Goal: Task Accomplishment & Management: Manage account settings

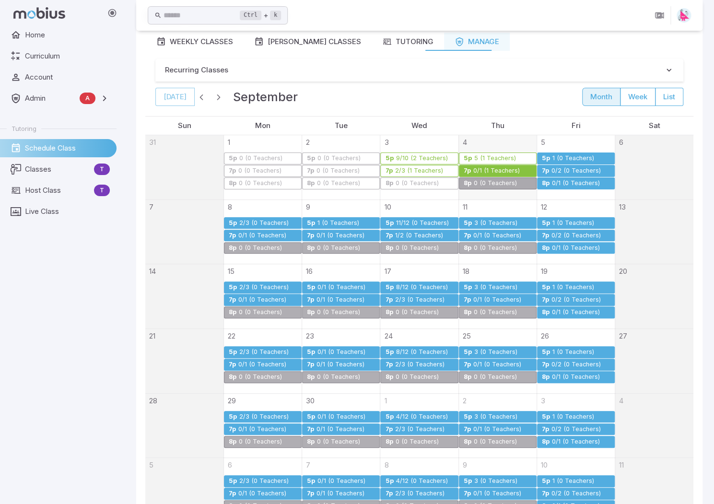
click at [491, 169] on div "0/1 (1 Teachers)" at bounding box center [496, 170] width 47 height 7
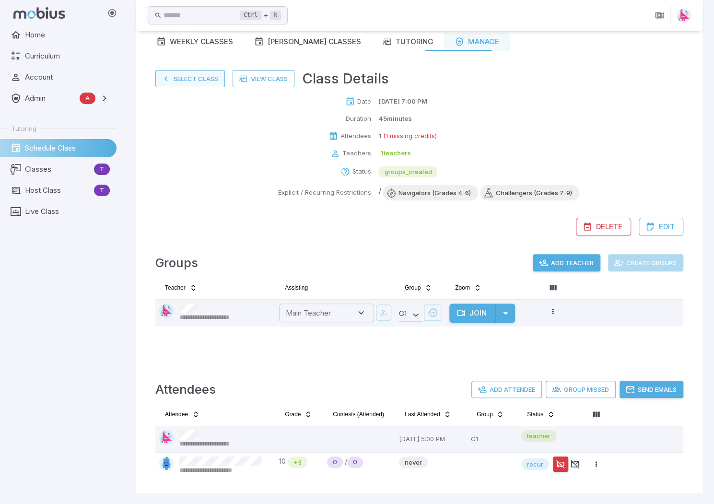
click at [183, 81] on button "Select Class" at bounding box center [189, 78] width 69 height 17
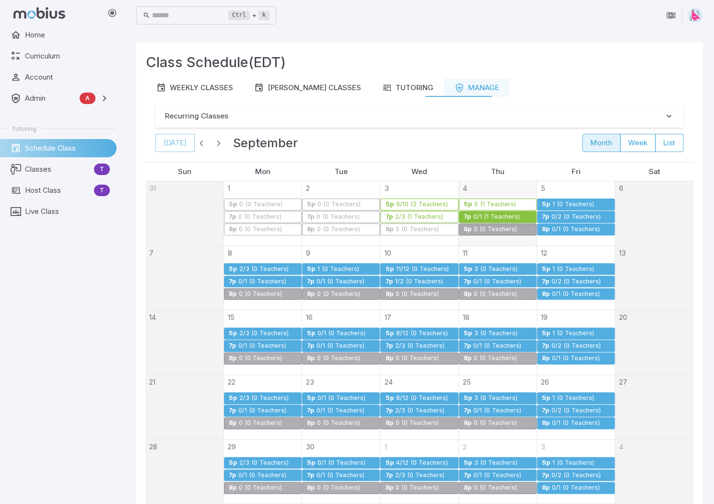
click at [488, 228] on div "0 (0 Teachers)" at bounding box center [495, 229] width 44 height 7
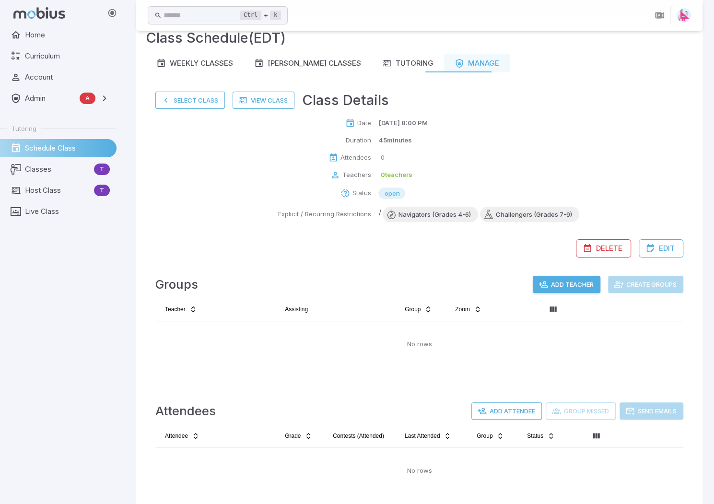
scroll to position [46, 0]
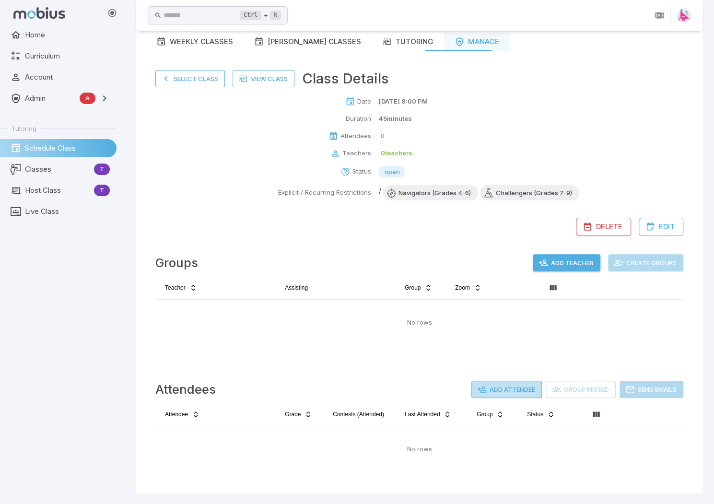
click at [500, 387] on button "Add Attendee" at bounding box center [506, 389] width 70 height 17
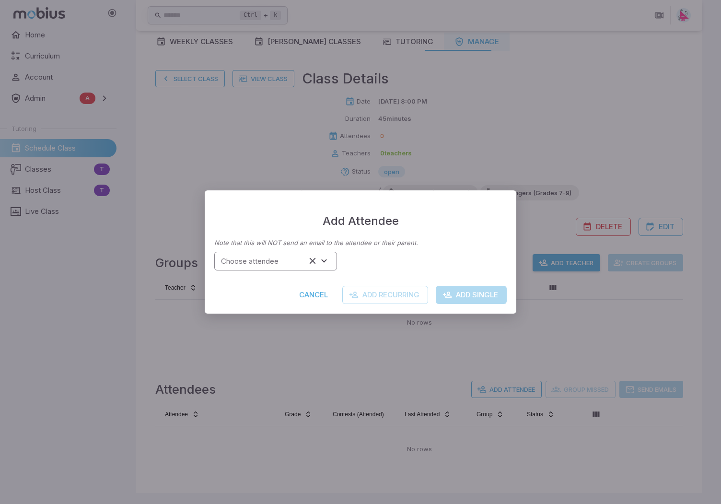
click at [277, 264] on input "Choose attendee" at bounding box center [261, 260] width 89 height 13
type input "*"
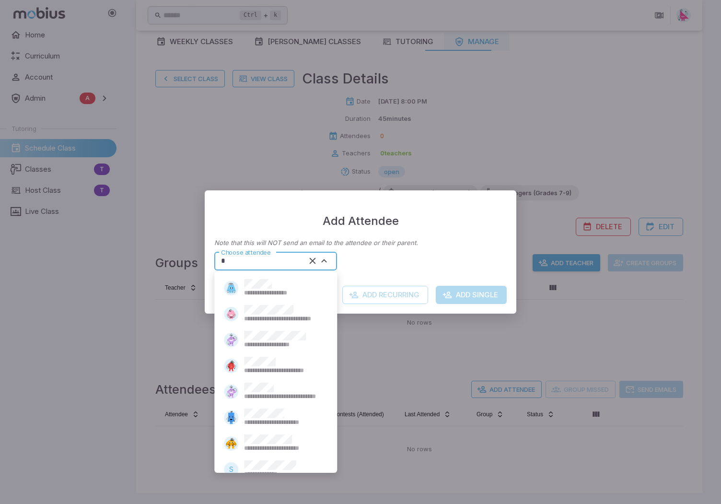
type input "*"
click at [180, 185] on div "Add Attendee Note that this will NOT send an email to the attendee or their par…" at bounding box center [360, 252] width 721 height 504
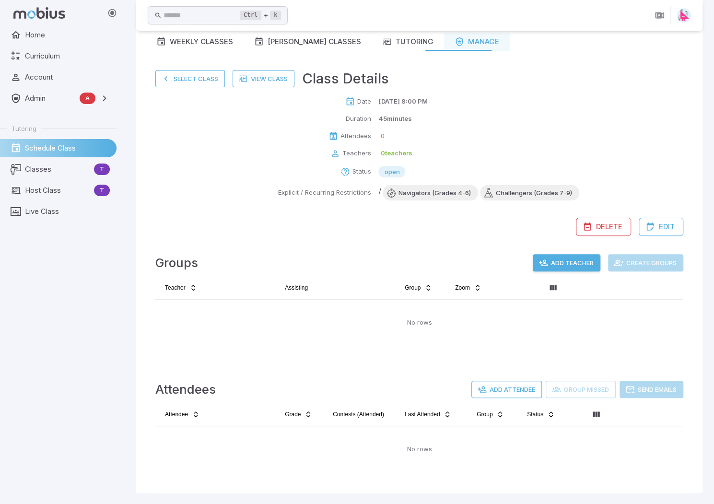
scroll to position [0, 0]
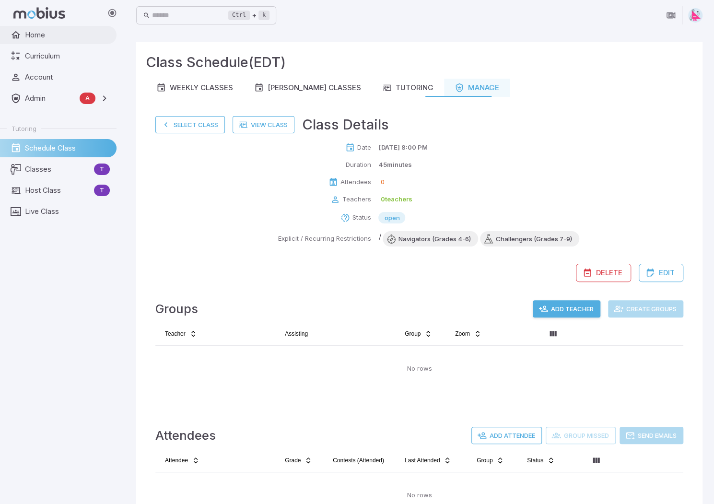
click at [42, 31] on span "Home" at bounding box center [67, 35] width 85 height 11
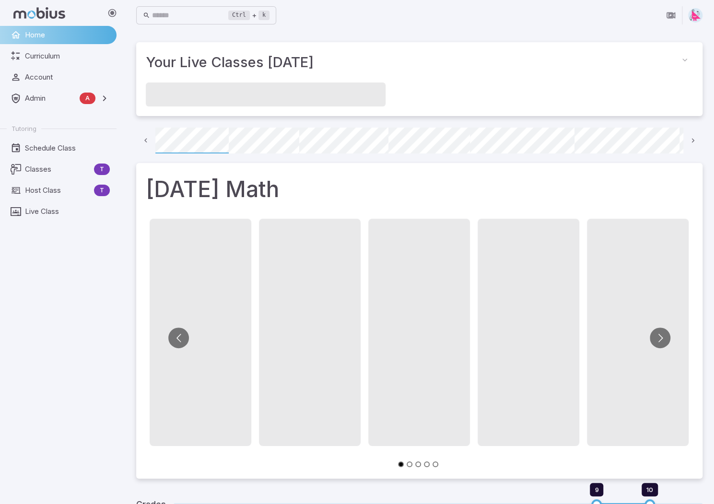
scroll to position [0, 69]
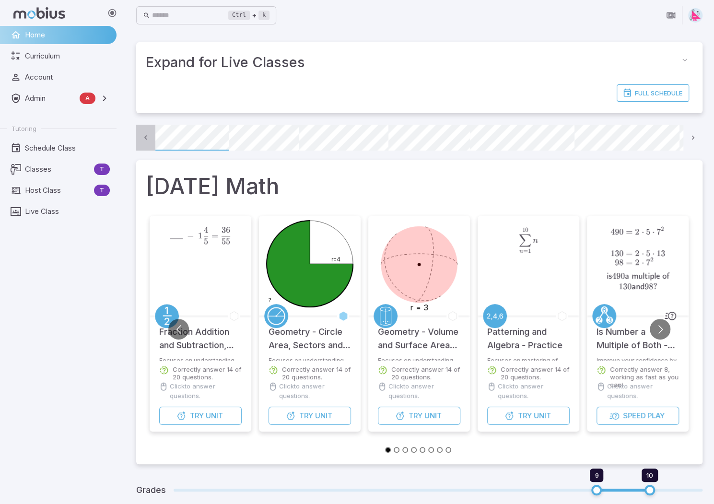
click at [147, 138] on icon at bounding box center [145, 137] width 9 height 9
click at [691, 140] on icon at bounding box center [692, 137] width 9 height 9
click at [693, 139] on icon at bounding box center [692, 137] width 9 height 9
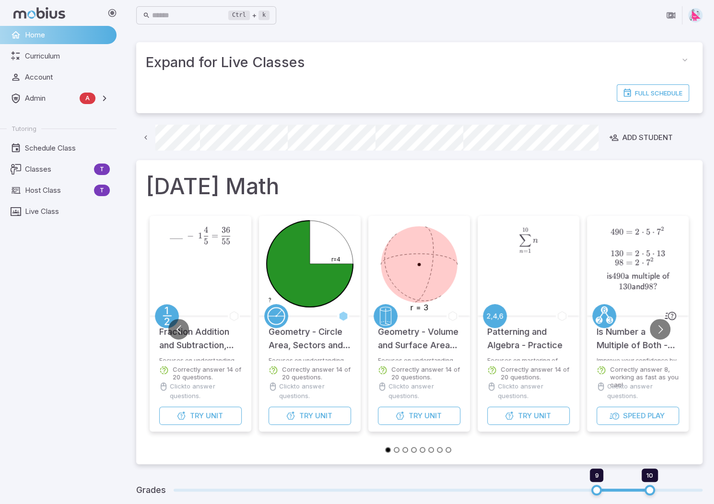
click at [142, 137] on icon at bounding box center [145, 137] width 9 height 9
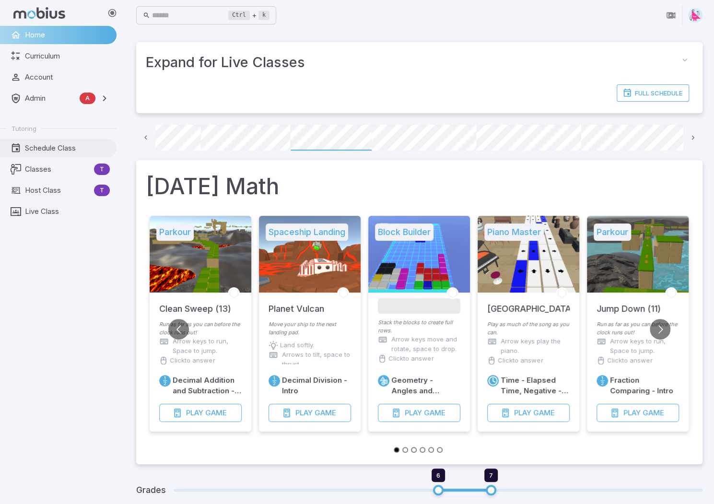
click at [44, 150] on span "Schedule Class" at bounding box center [67, 148] width 85 height 11
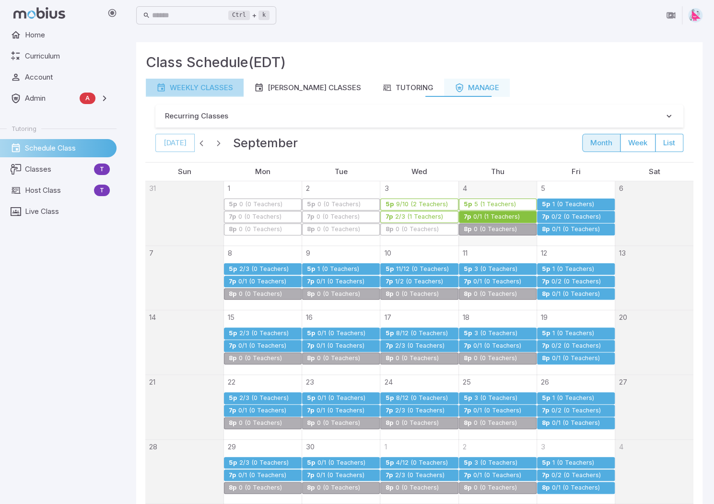
click at [202, 93] on link "Weekly Classes" at bounding box center [195, 88] width 98 height 18
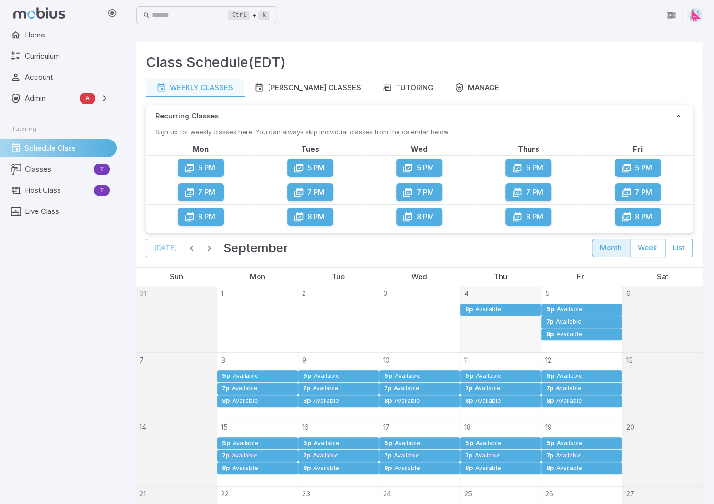
click at [193, 247] on span "button" at bounding box center [192, 248] width 10 height 10
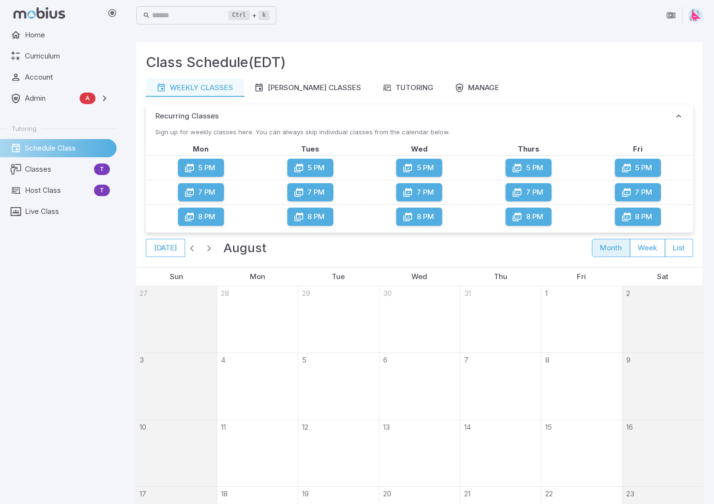
click at [193, 247] on span "button" at bounding box center [192, 248] width 10 height 10
click at [189, 247] on span "button" at bounding box center [192, 248] width 10 height 10
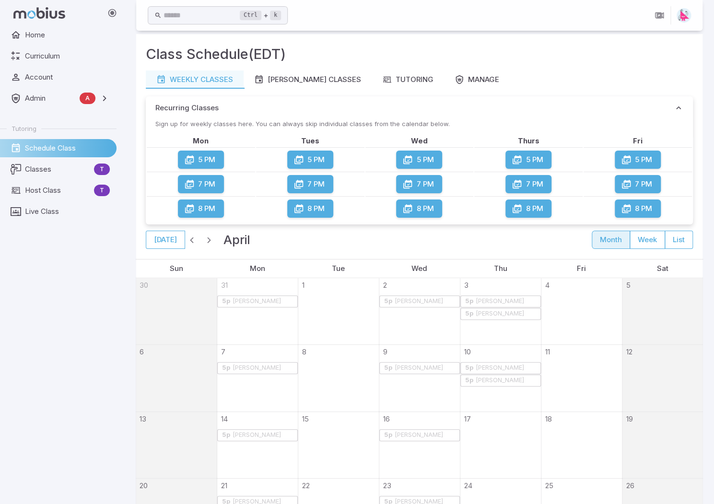
scroll to position [2, 0]
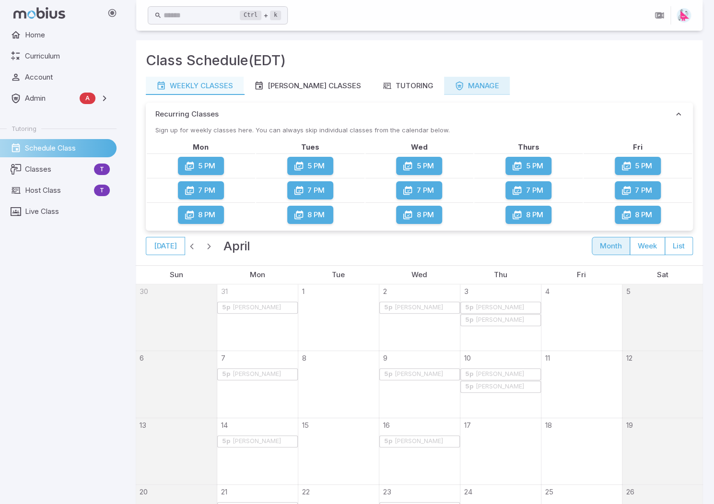
click at [456, 85] on div "Manage" at bounding box center [476, 86] width 45 height 11
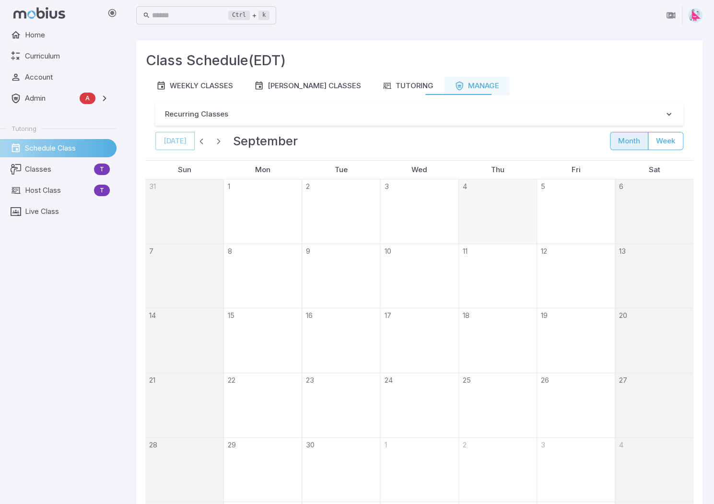
scroll to position [0, 0]
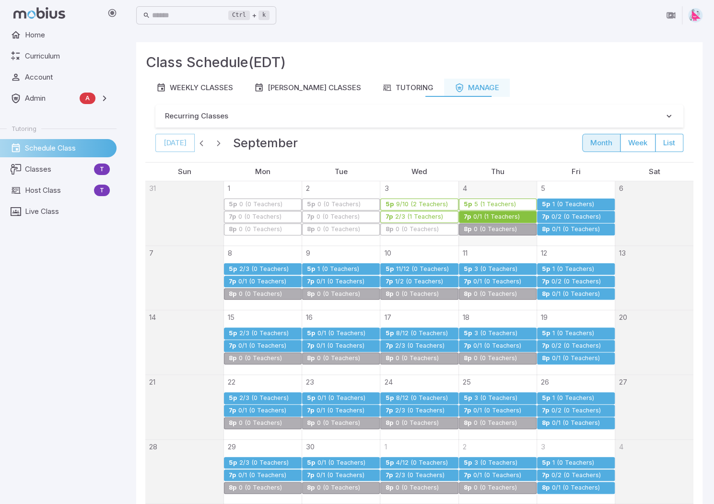
click at [491, 229] on div "0 (0 Teachers)" at bounding box center [495, 229] width 44 height 7
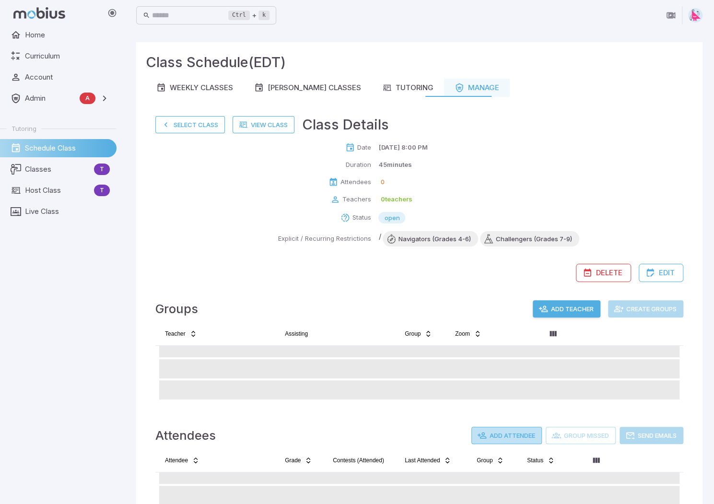
click at [507, 434] on button "Add Attendee" at bounding box center [506, 435] width 70 height 17
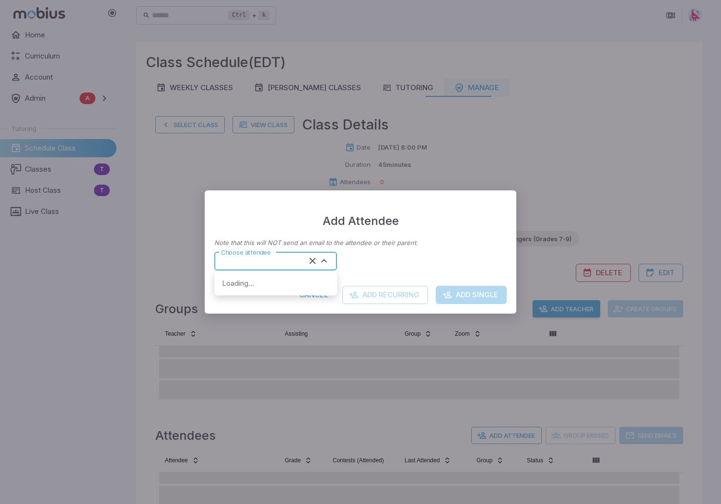
click at [272, 264] on input "Choose attendee" at bounding box center [261, 260] width 89 height 13
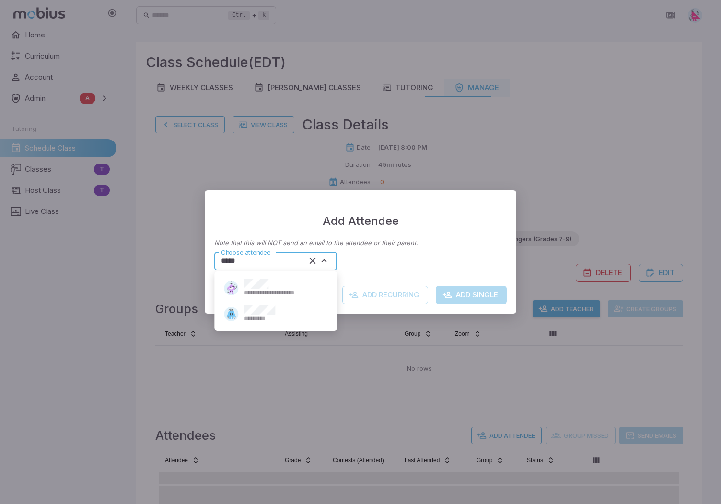
click at [264, 317] on span "*********" at bounding box center [257, 318] width 27 height 9
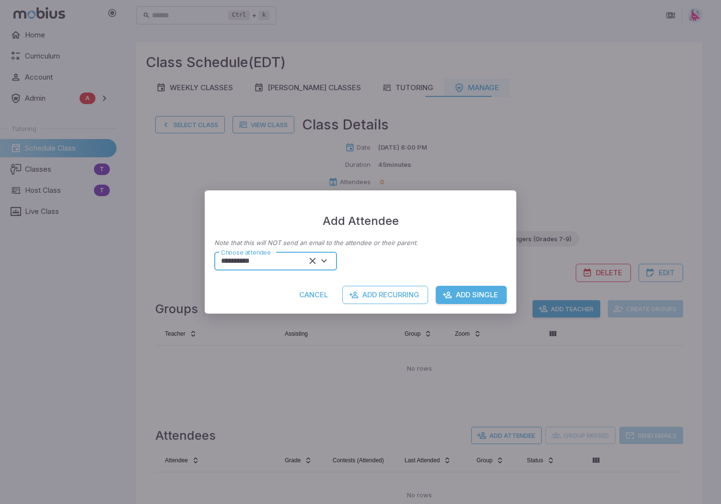
type input "**********"
click at [467, 294] on button "Add Single" at bounding box center [471, 295] width 71 height 18
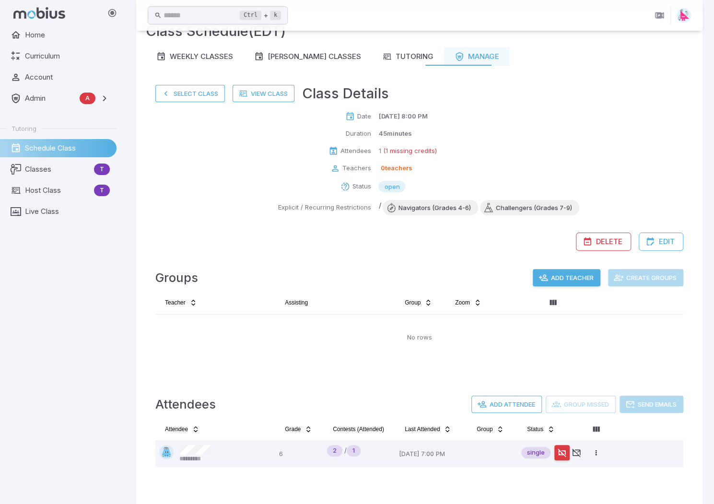
scroll to position [46, 0]
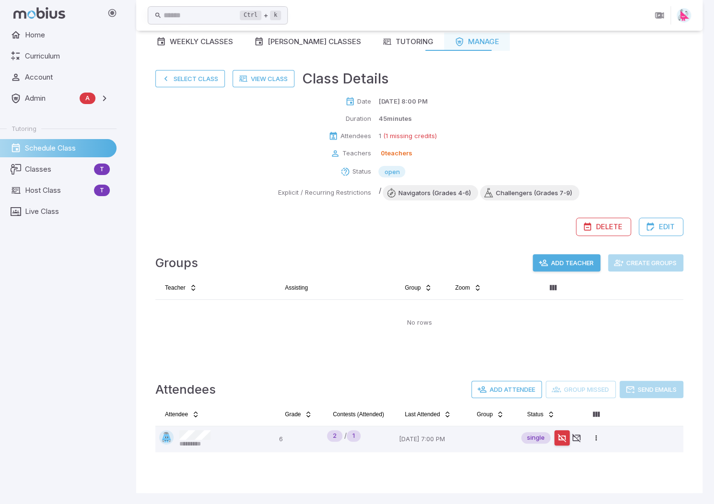
click at [566, 259] on button "Add Teacher" at bounding box center [566, 262] width 68 height 17
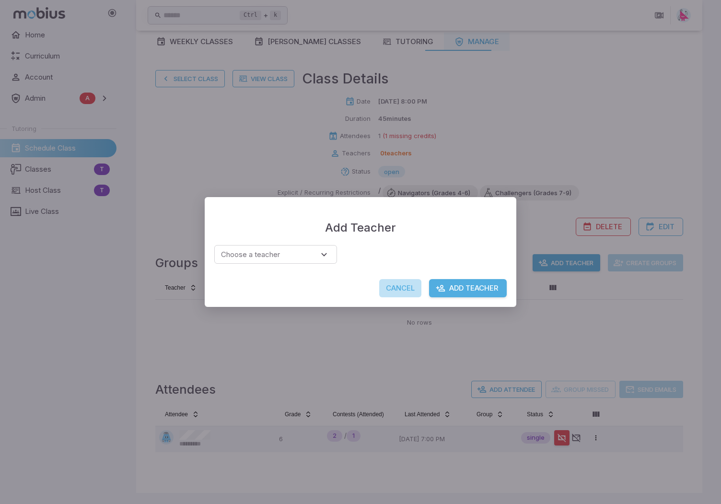
click at [397, 289] on button "Cancel" at bounding box center [400, 288] width 42 height 18
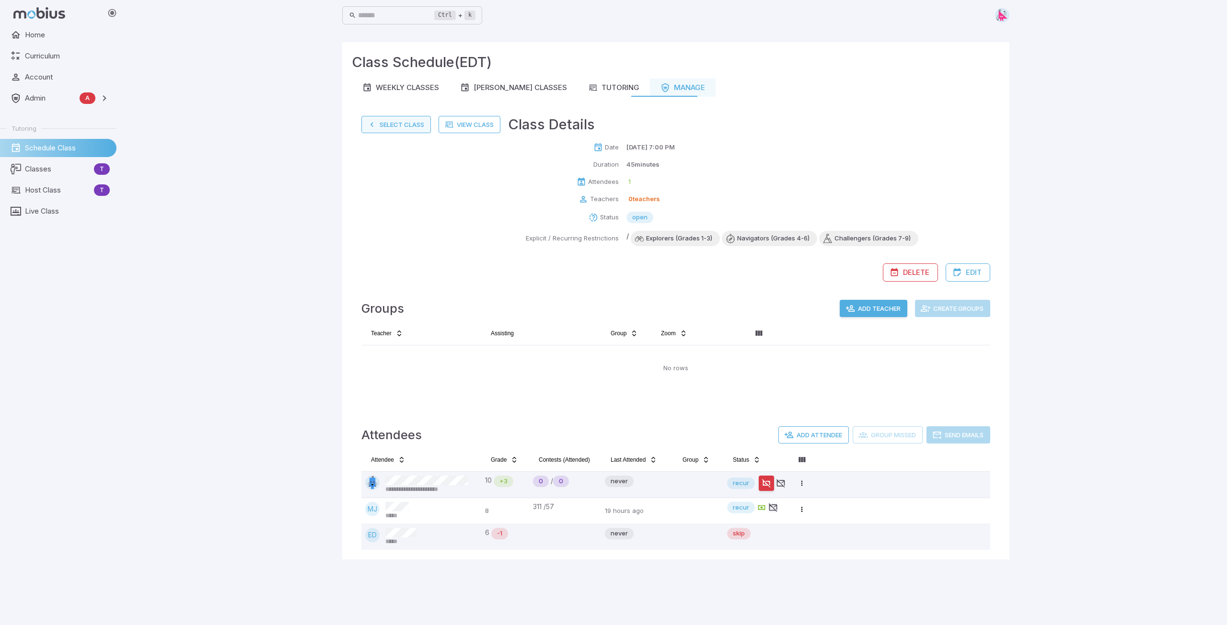
click at [382, 123] on button "Select Class" at bounding box center [395, 124] width 69 height 17
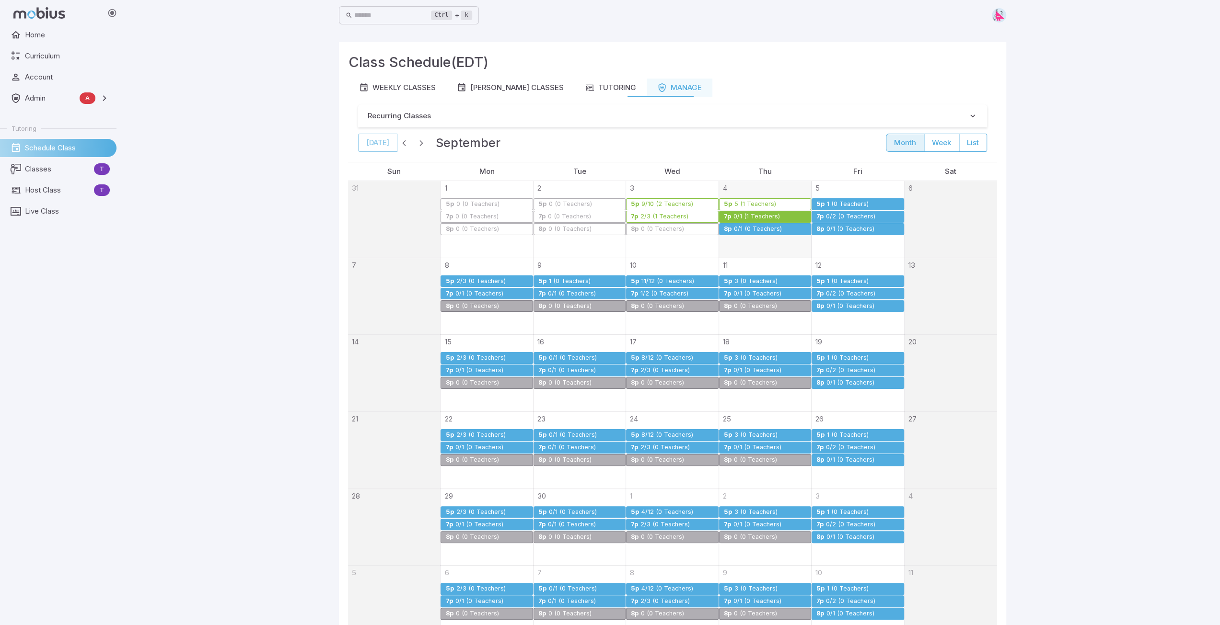
click at [747, 229] on div "0/1 (0 Teachers)" at bounding box center [757, 229] width 49 height 7
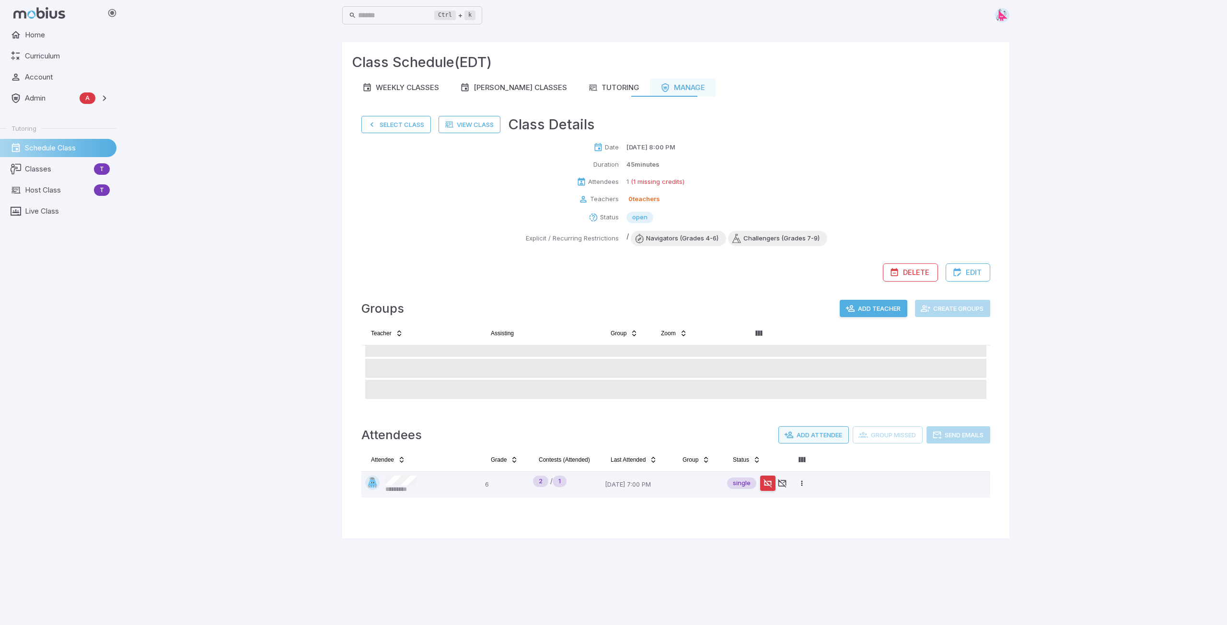
click at [816, 432] on button "Add Attendee" at bounding box center [813, 435] width 70 height 17
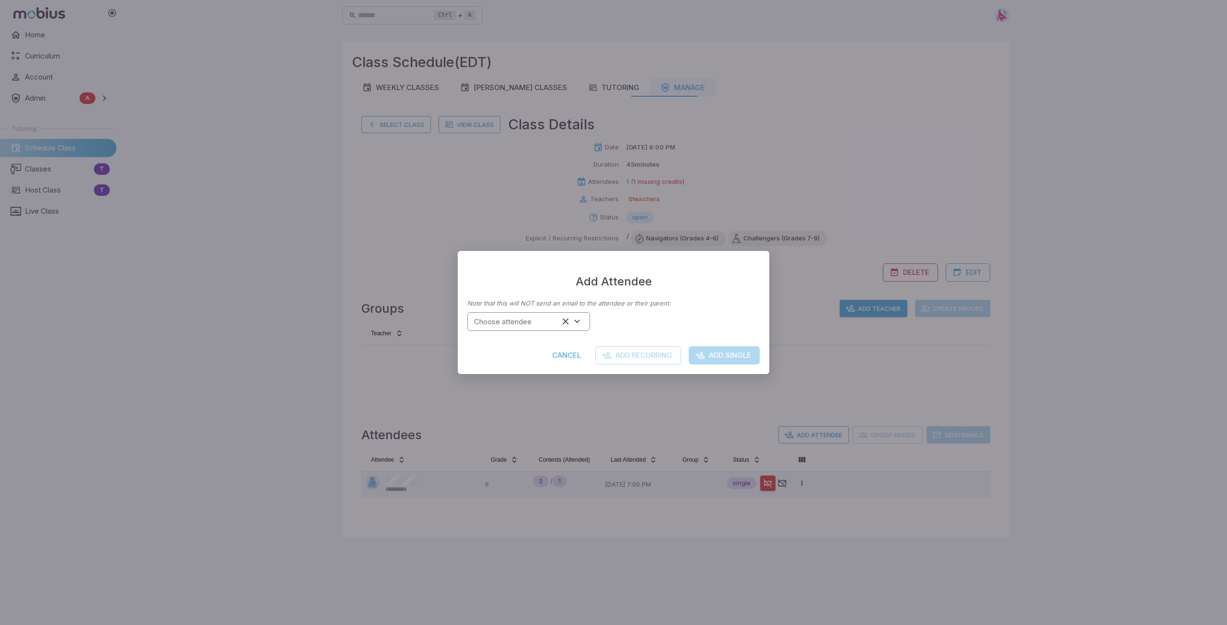
click at [528, 324] on input "Choose attendee" at bounding box center [514, 321] width 89 height 13
type input "*******"
click at [733, 357] on button "Add Single" at bounding box center [724, 356] width 71 height 18
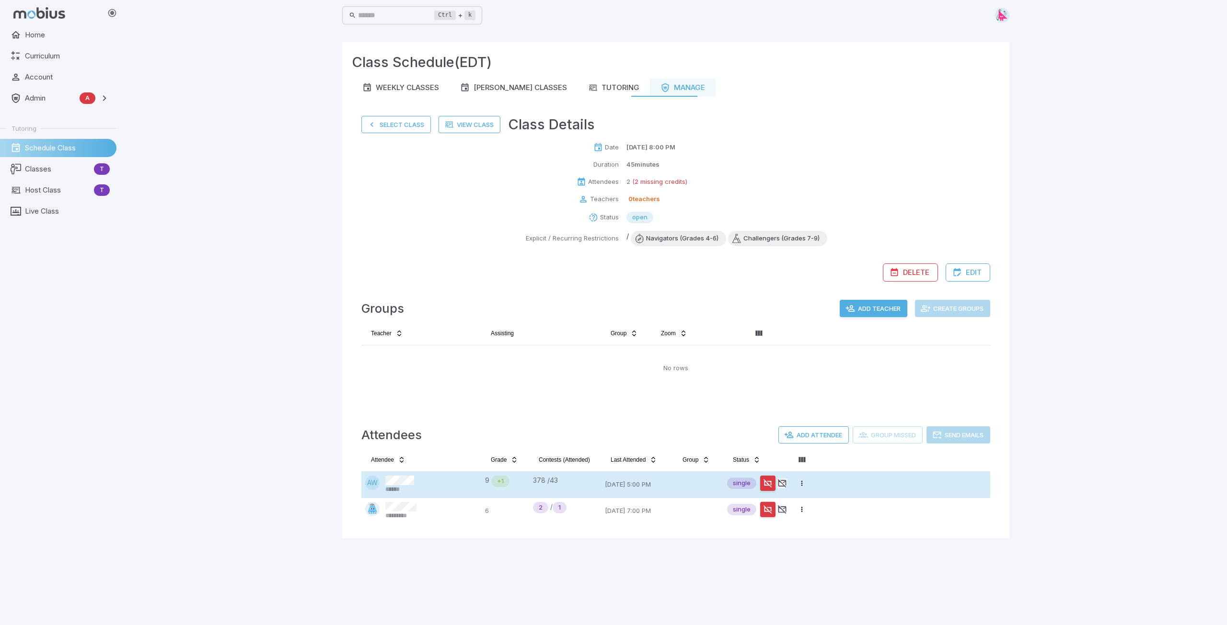
click at [769, 484] on icon "button" at bounding box center [768, 484] width 10 height 10
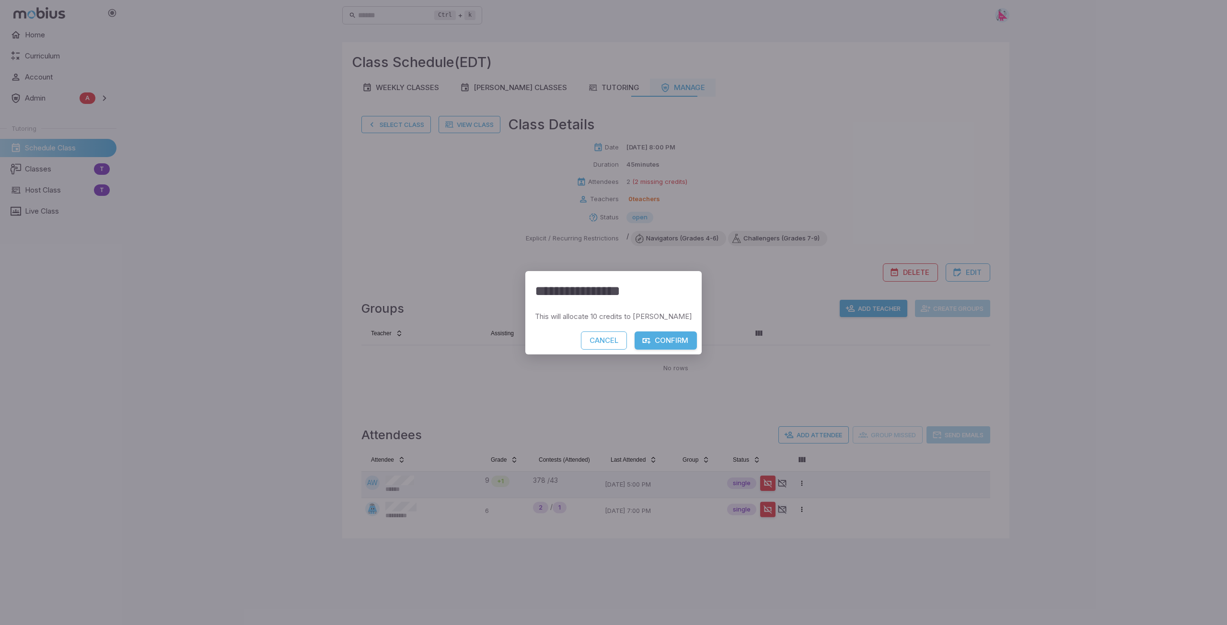
click at [653, 341] on button "Confirm" at bounding box center [666, 341] width 62 height 18
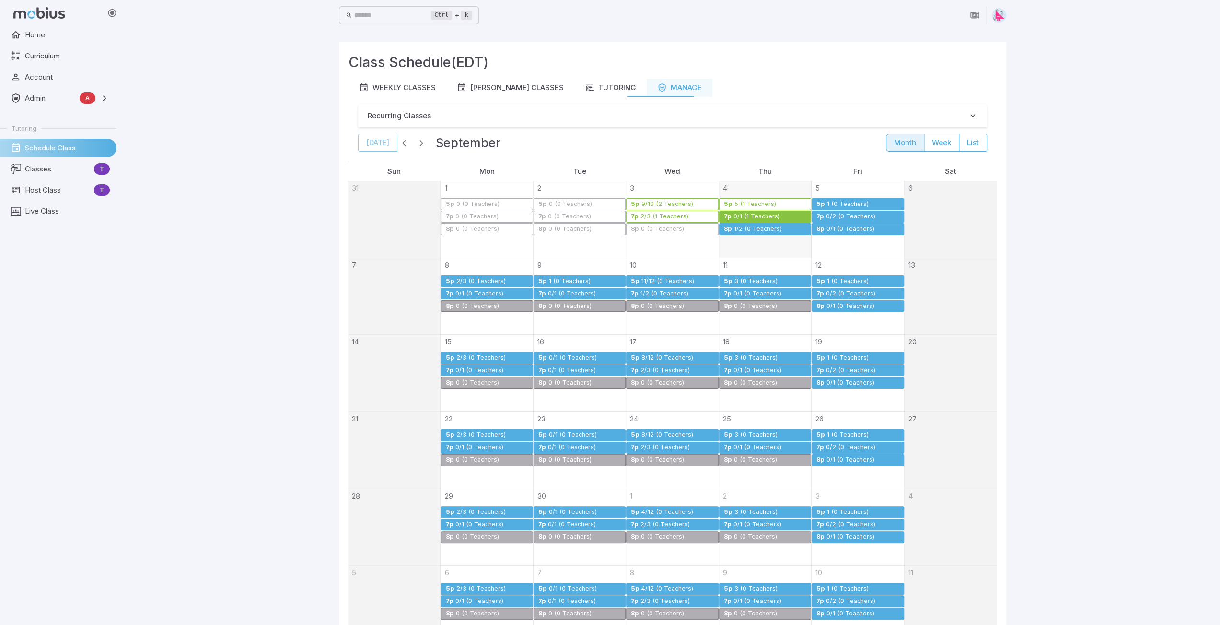
click at [755, 214] on div "0/1 (1 Teachers)" at bounding box center [756, 216] width 47 height 7
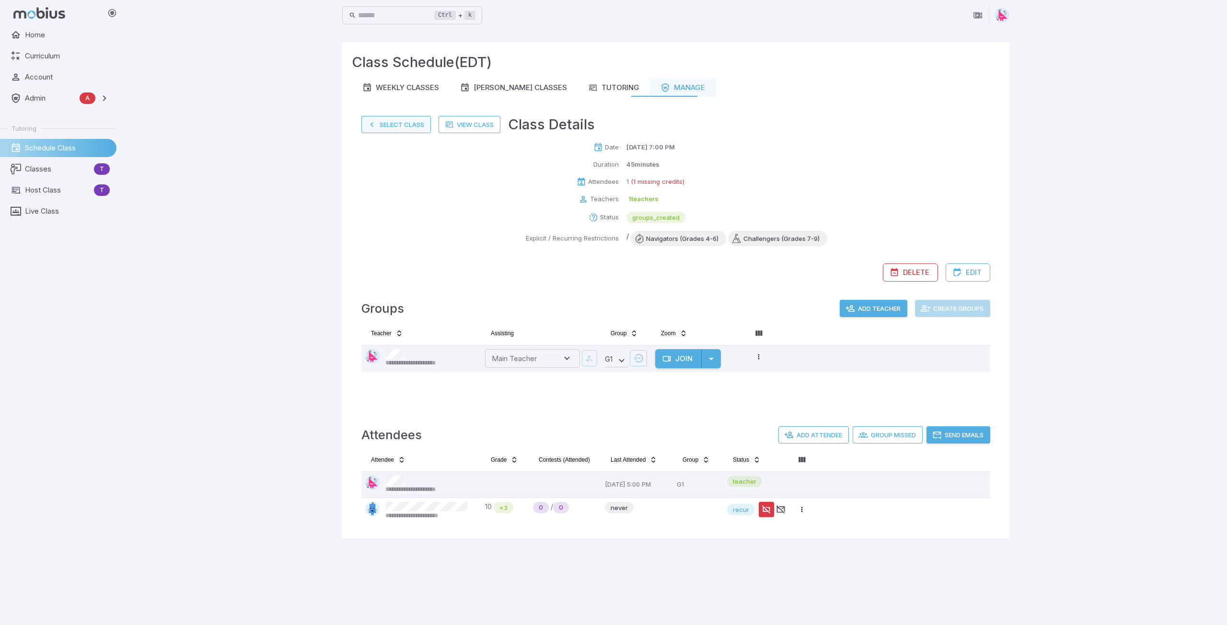
click at [388, 124] on button "Select Class" at bounding box center [395, 124] width 69 height 17
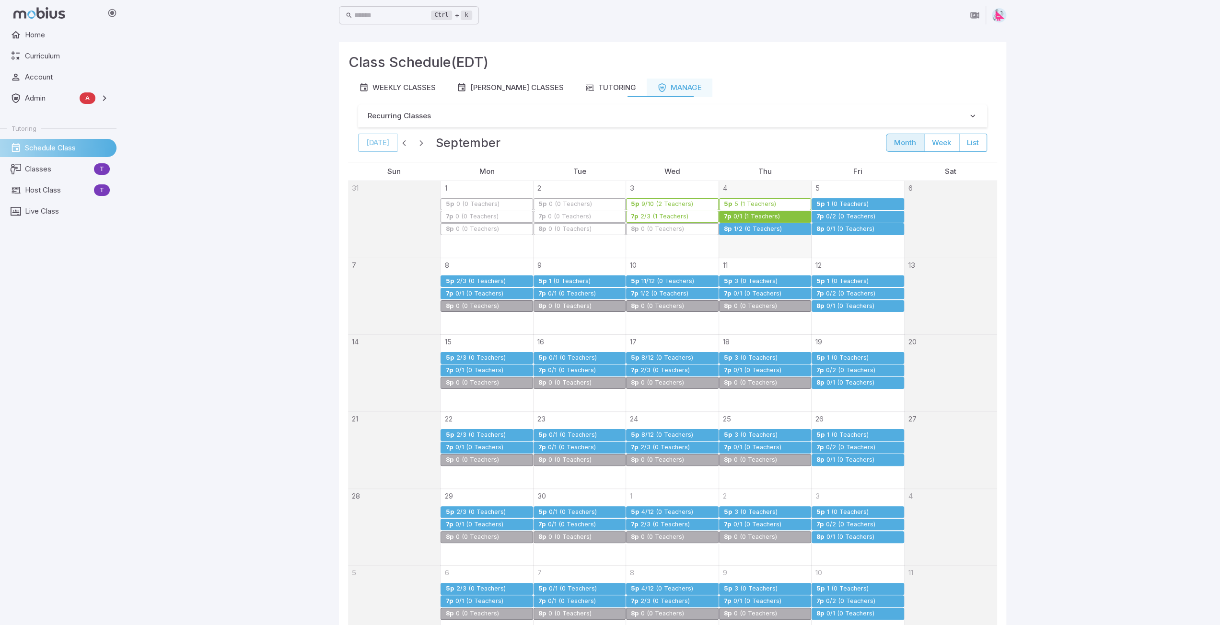
click at [755, 230] on div "1/2 (0 Teachers)" at bounding box center [757, 229] width 49 height 7
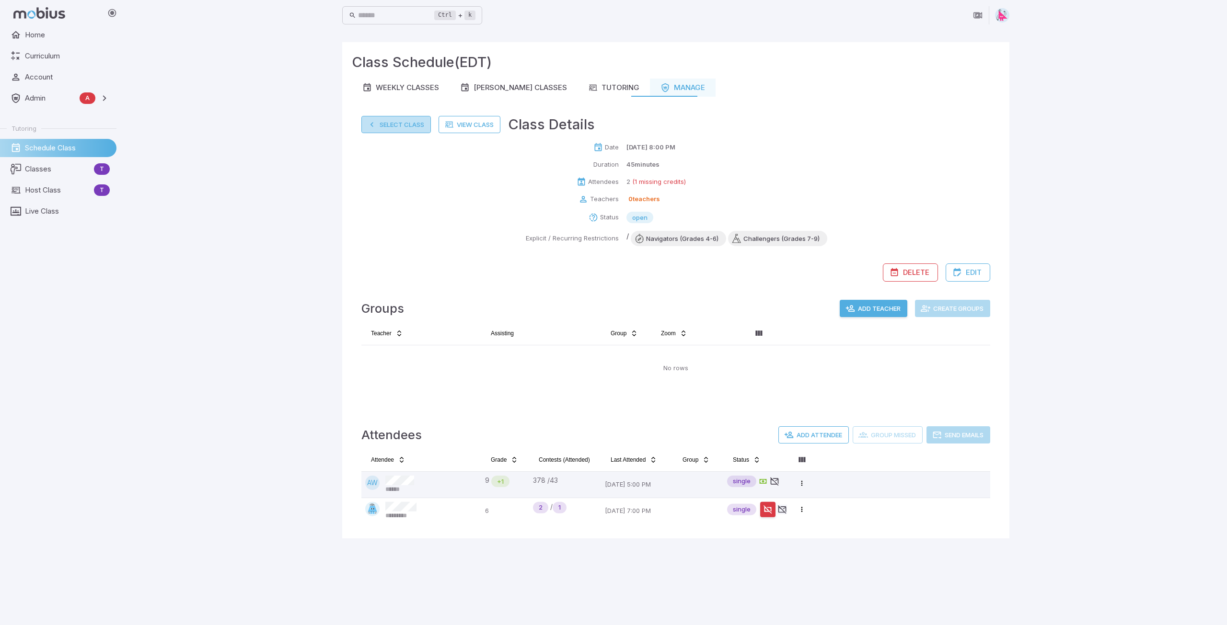
click at [392, 126] on button "Select Class" at bounding box center [395, 124] width 69 height 17
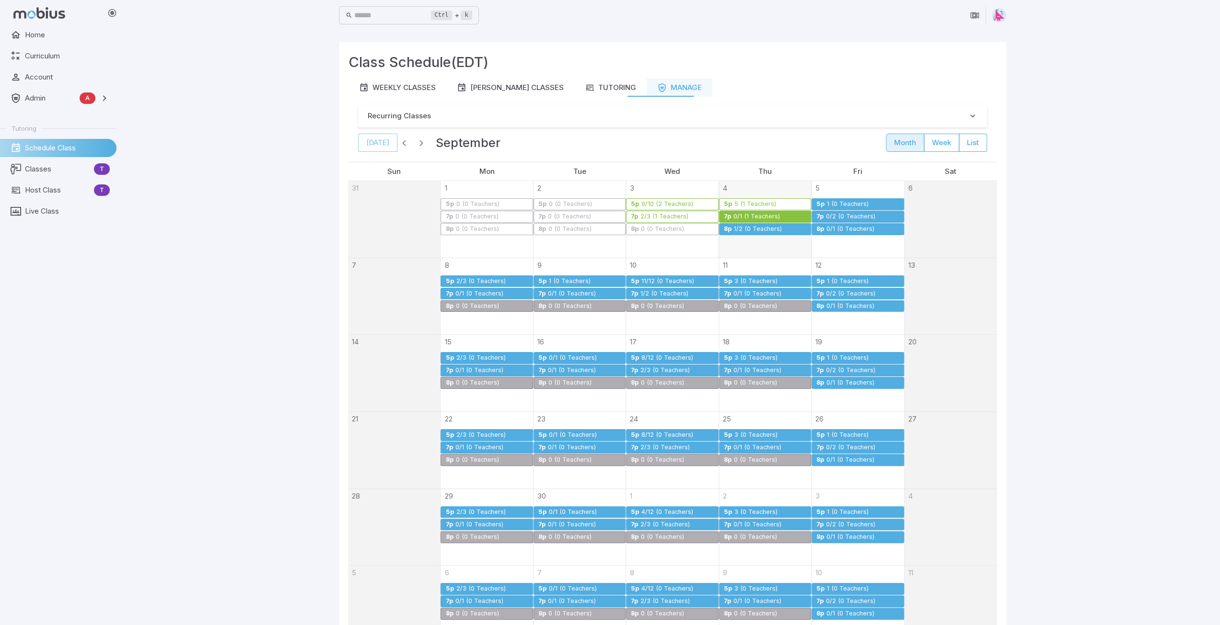
click at [751, 226] on div "1/2 (0 Teachers)" at bounding box center [757, 229] width 49 height 7
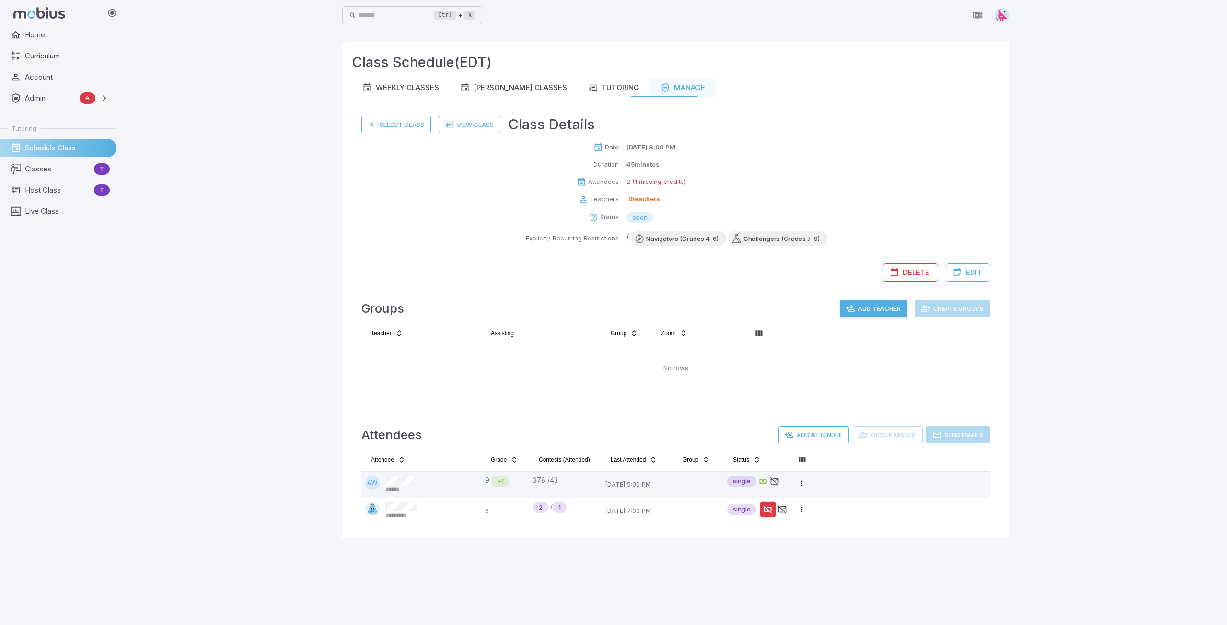
click at [867, 307] on button "Add Teacher" at bounding box center [874, 308] width 68 height 17
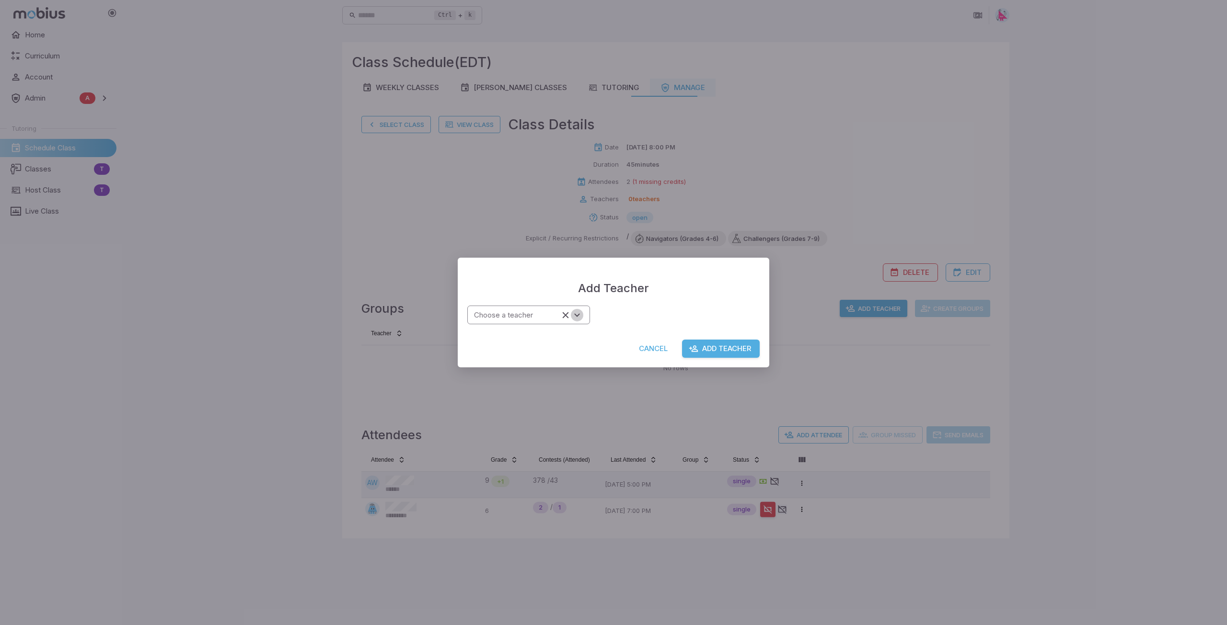
click at [579, 315] on icon "Open" at bounding box center [577, 315] width 11 height 11
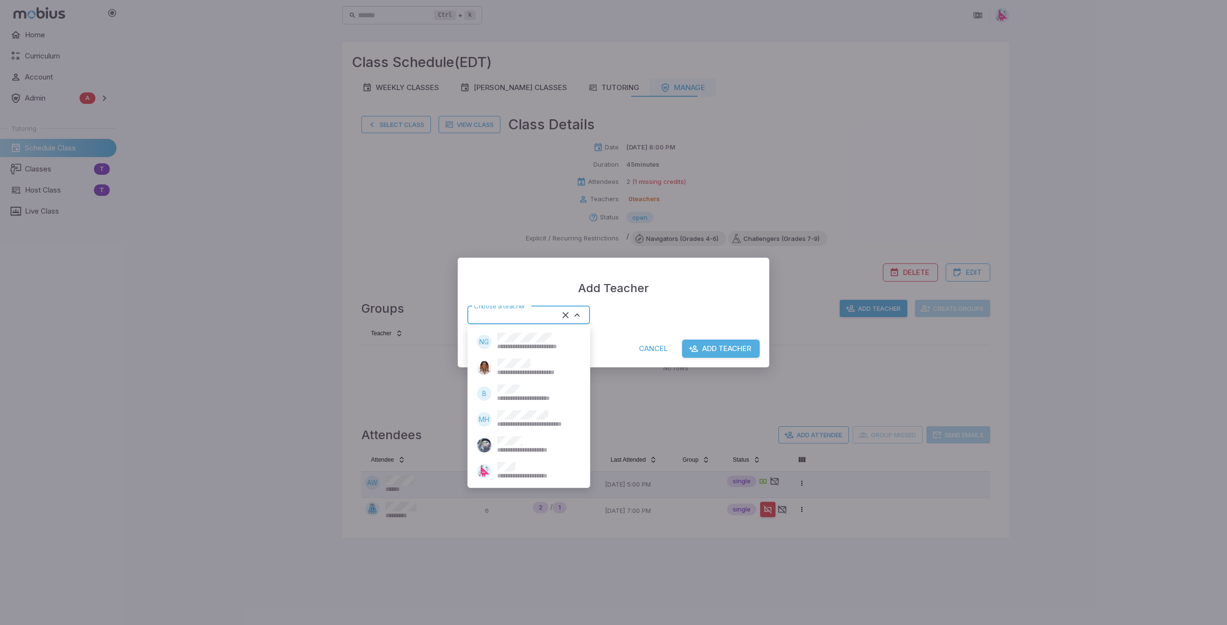
type input "*****"
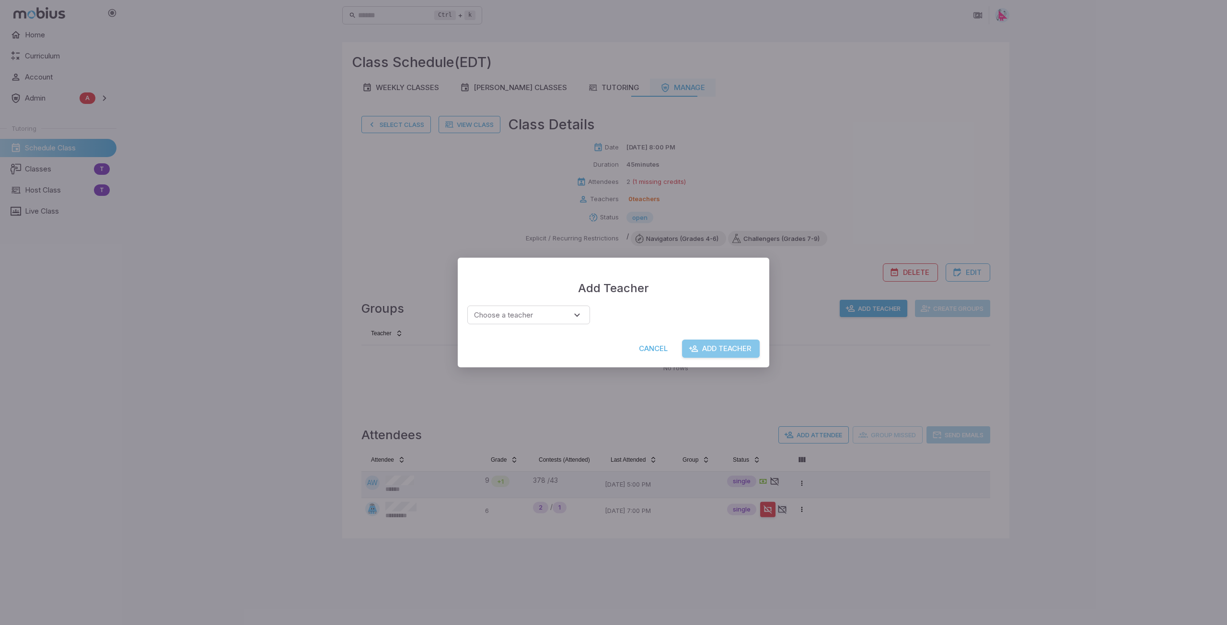
click at [728, 348] on button "Add Teacher" at bounding box center [721, 349] width 78 height 18
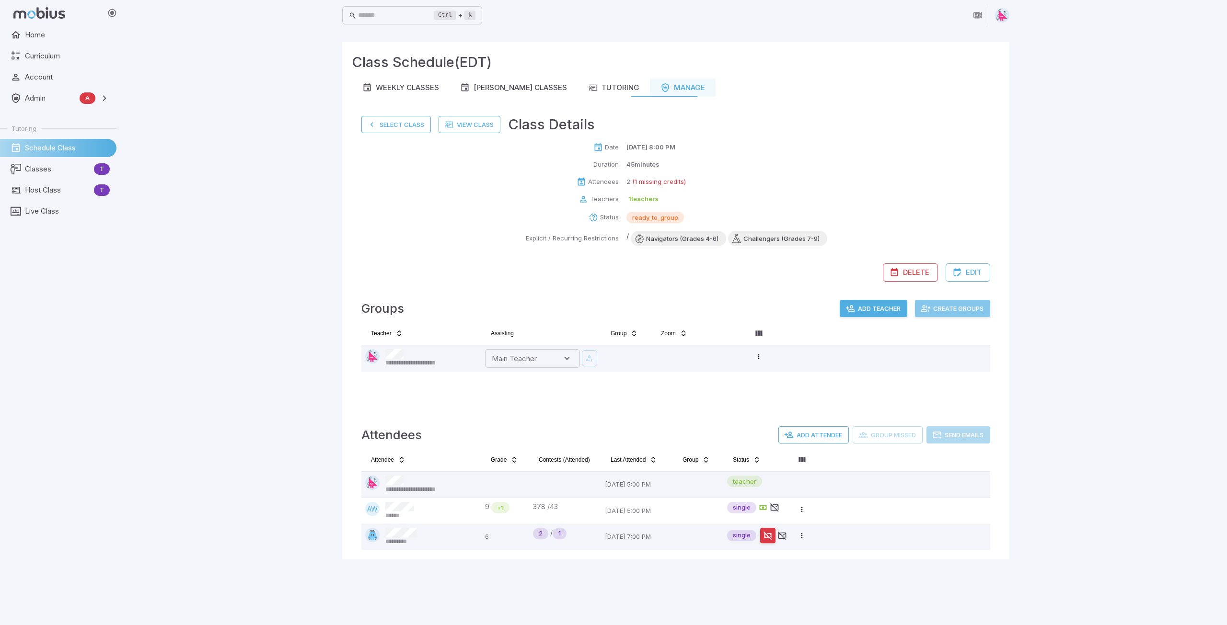
click at [964, 311] on button "Create Groups" at bounding box center [952, 308] width 75 height 17
click at [967, 433] on button "Send Emails" at bounding box center [958, 435] width 64 height 17
click at [402, 128] on button "Select Class" at bounding box center [395, 124] width 69 height 17
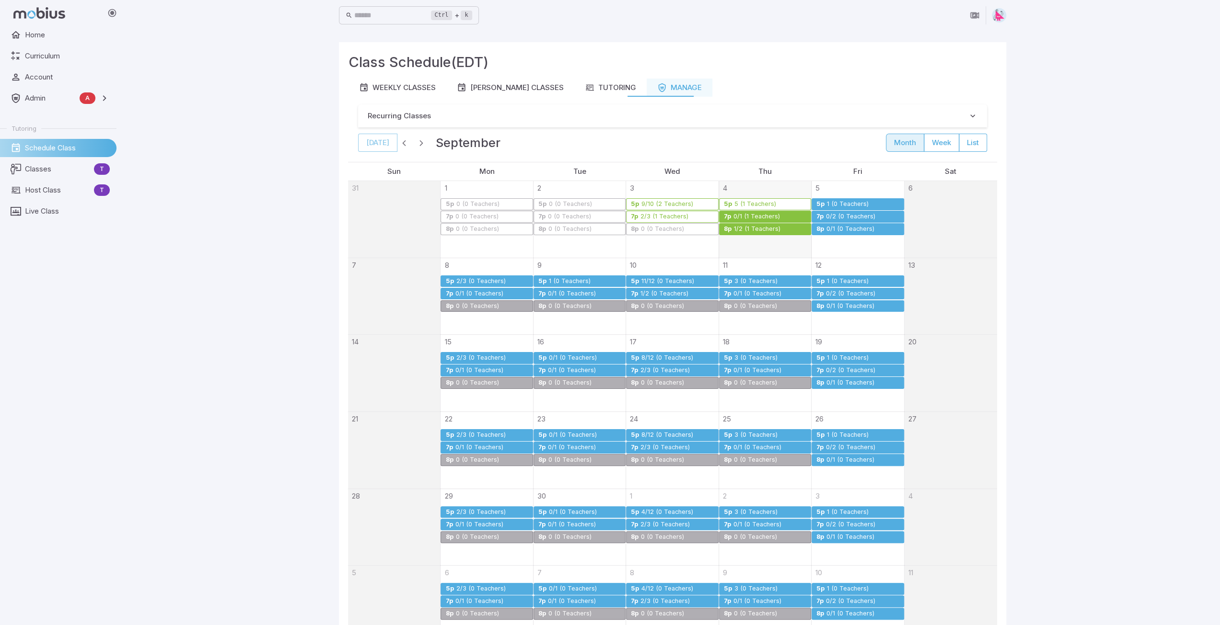
click at [842, 214] on div "0/2 (0 Teachers)" at bounding box center [850, 216] width 50 height 7
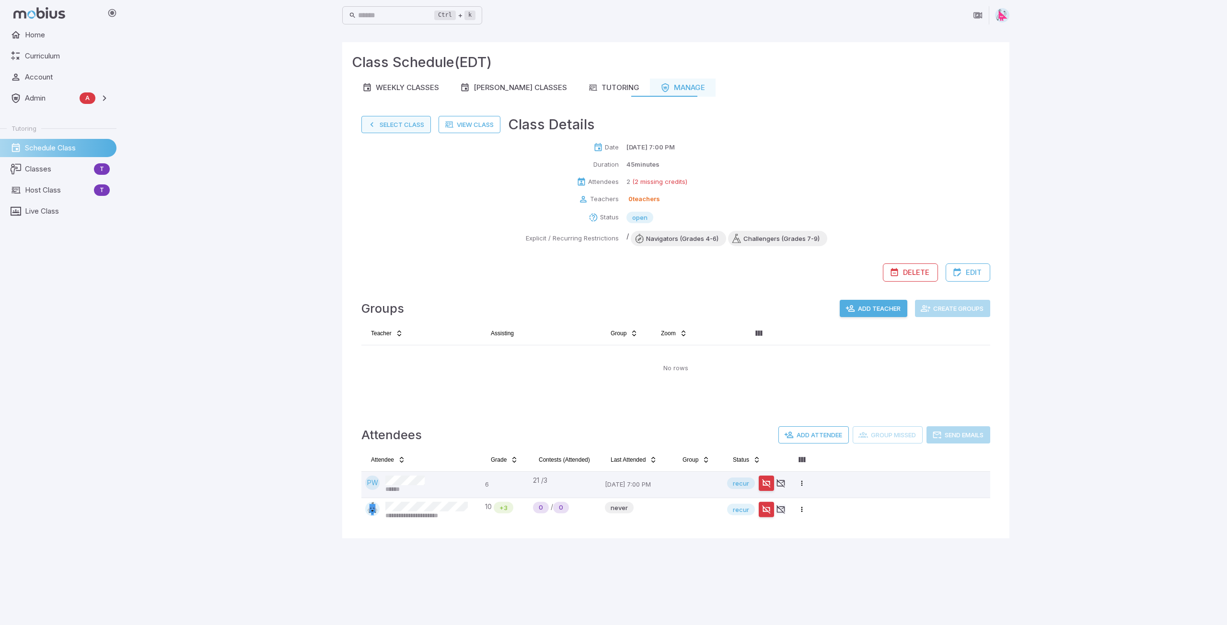
click at [381, 125] on button "Select Class" at bounding box center [395, 124] width 69 height 17
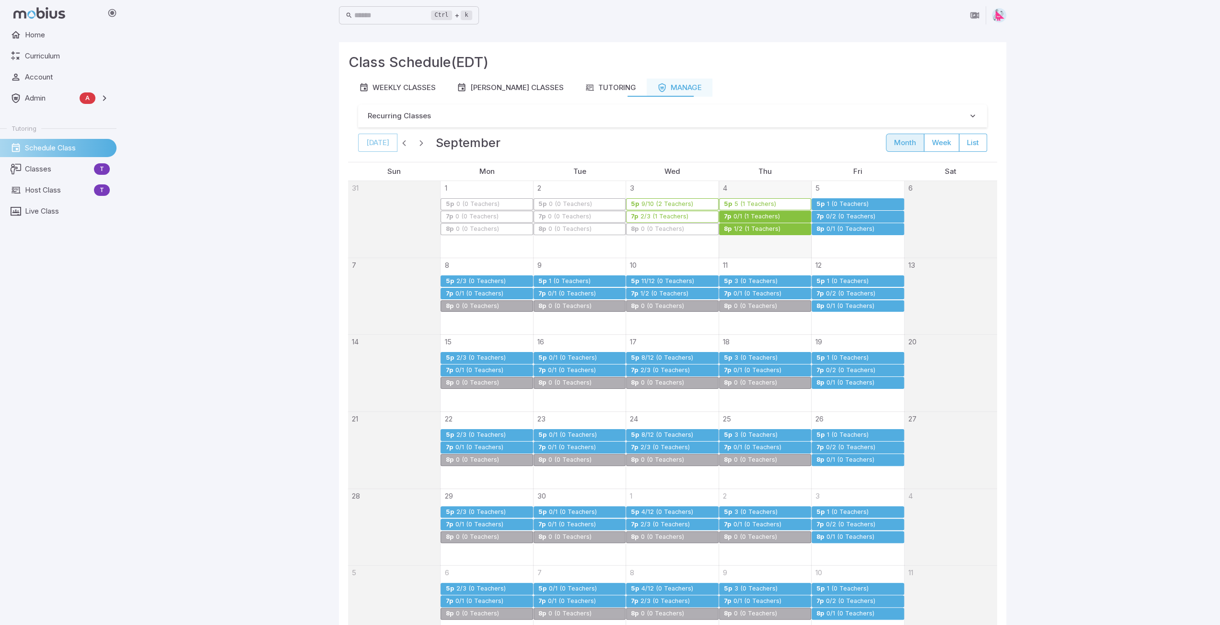
click at [840, 229] on div "0/1 (0 Teachers)" at bounding box center [850, 229] width 49 height 7
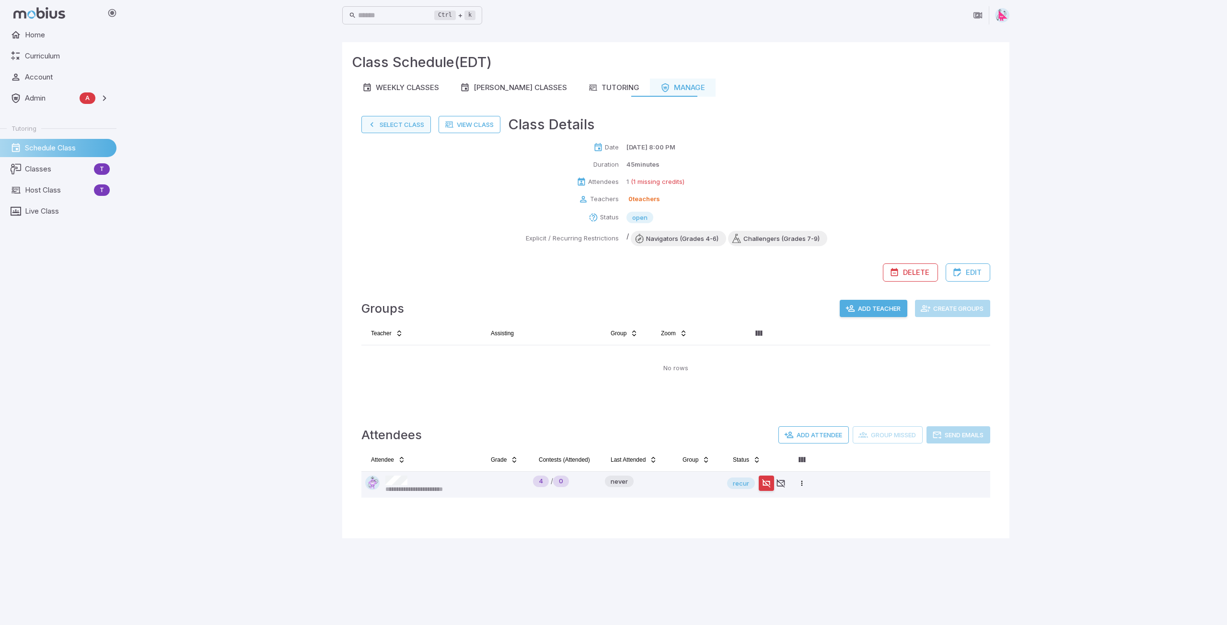
click at [387, 121] on button "Select Class" at bounding box center [395, 124] width 69 height 17
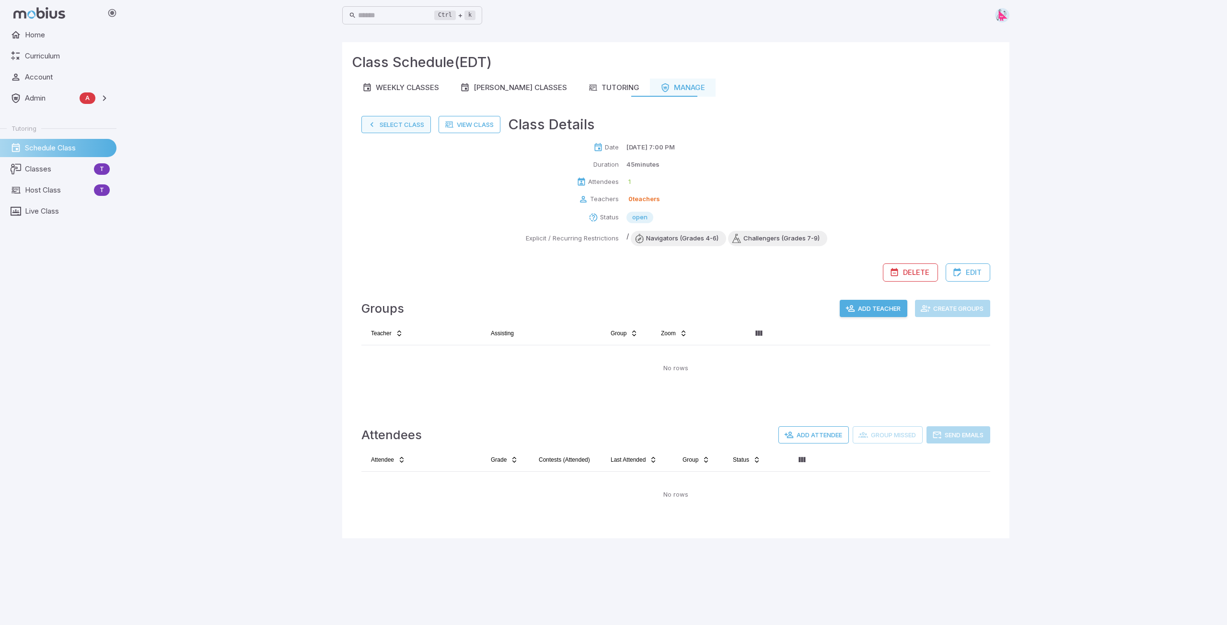
click at [397, 122] on button "Select Class" at bounding box center [395, 124] width 69 height 17
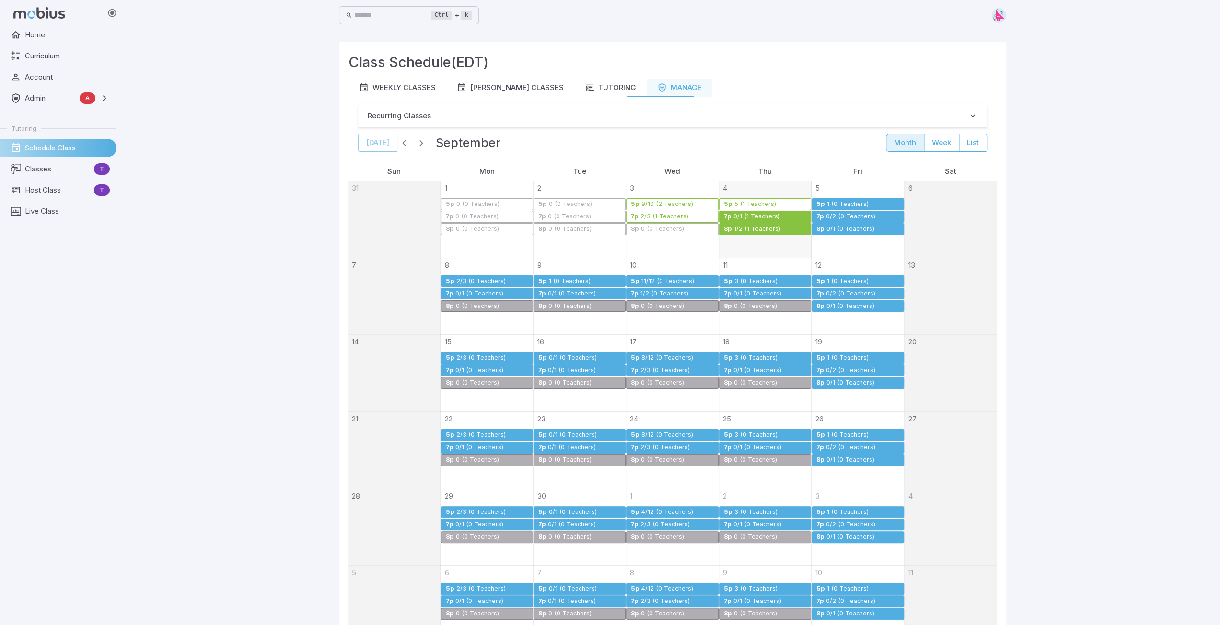
click at [754, 229] on div "1/2 (1 Teachers)" at bounding box center [756, 229] width 47 height 7
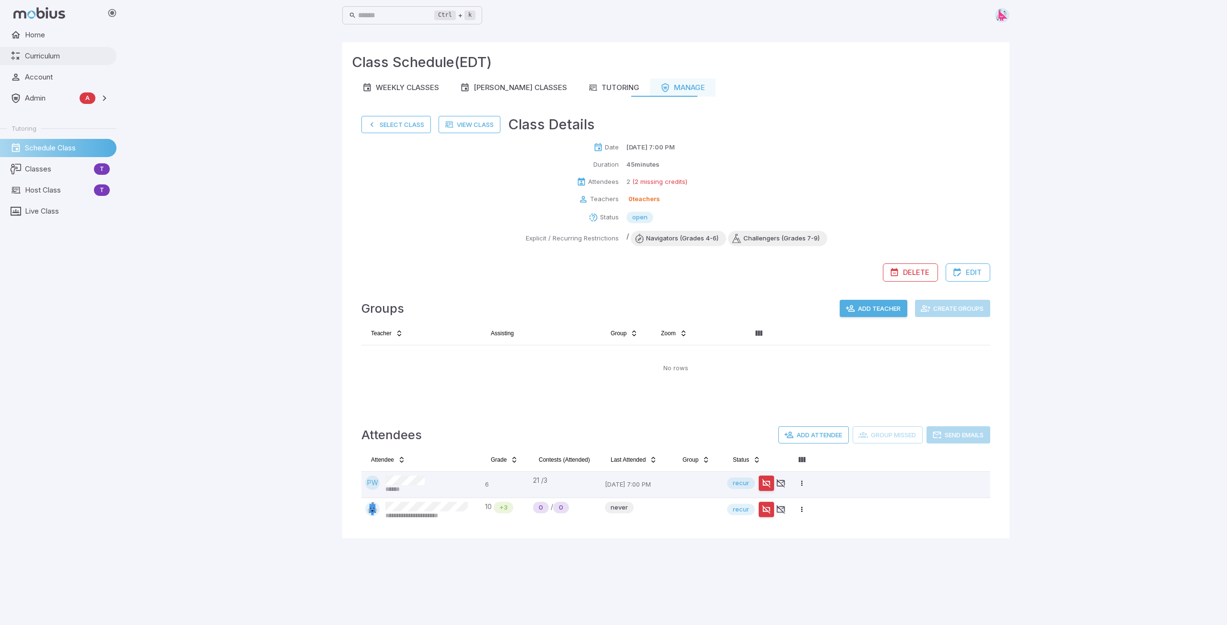
click at [43, 59] on span "Curriculum" at bounding box center [67, 56] width 85 height 11
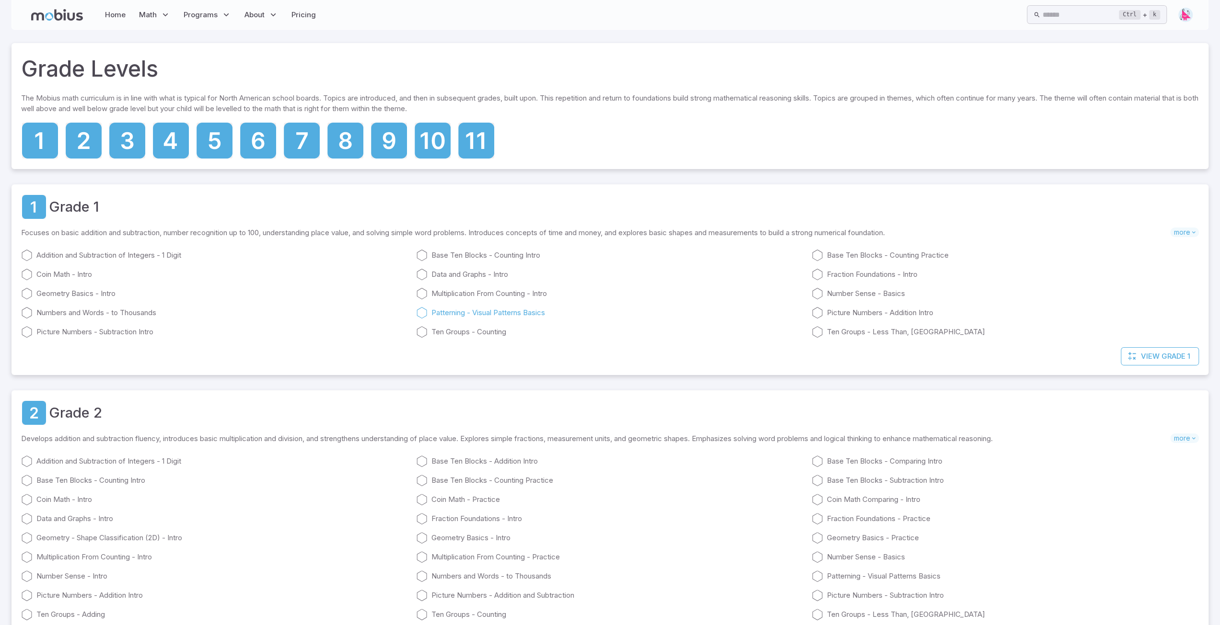
click at [452, 314] on link "Patterning - Visual Patterns Basics" at bounding box center [609, 313] width 387 height 12
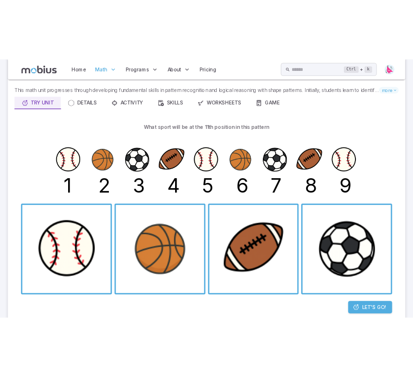
scroll to position [48, 0]
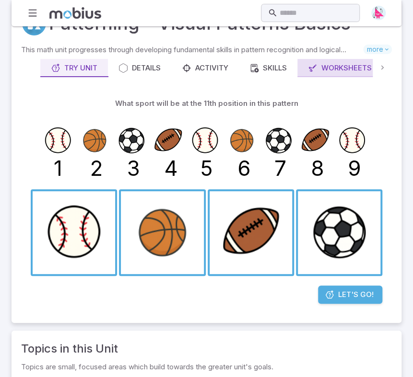
click at [347, 69] on div "Worksheets" at bounding box center [340, 68] width 64 height 11
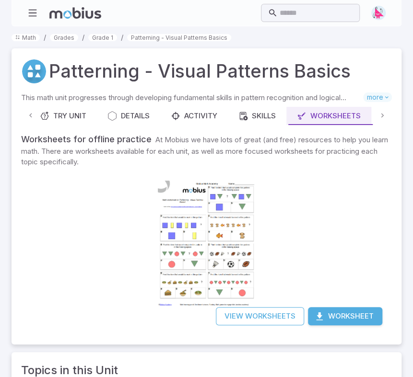
scroll to position [0, 12]
click at [191, 197] on div at bounding box center [207, 244] width 98 height 138
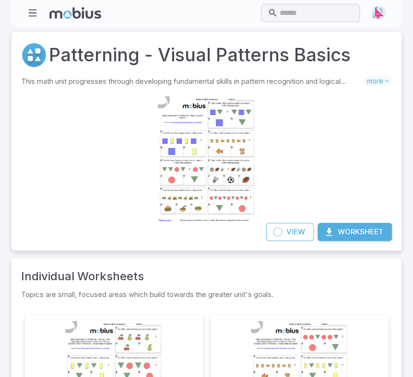
click at [362, 231] on button "Worksheet" at bounding box center [354, 232] width 74 height 18
